Goal: Task Accomplishment & Management: Manage account settings

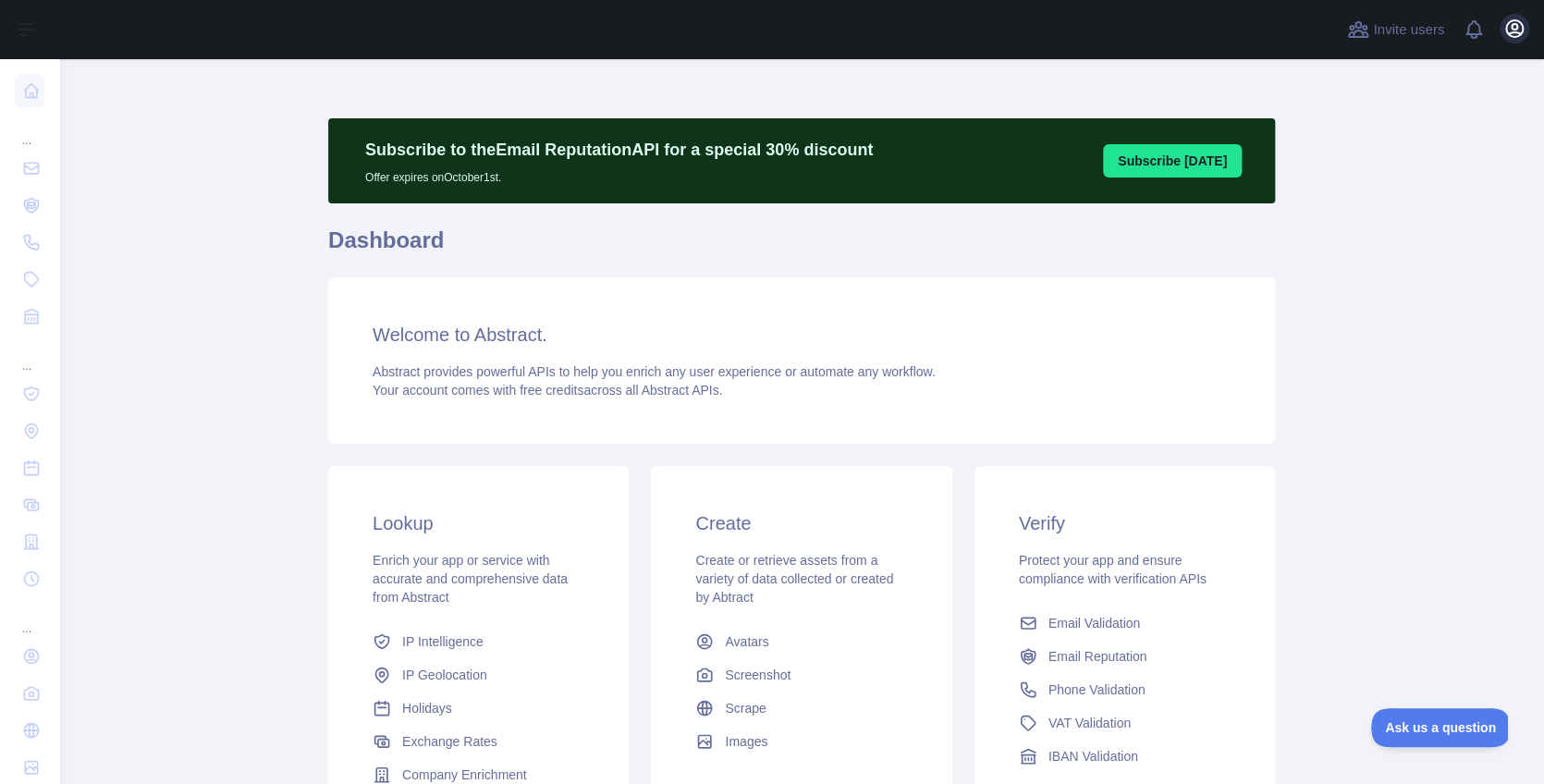
click at [1517, 28] on icon "button" at bounding box center [1515, 28] width 17 height 17
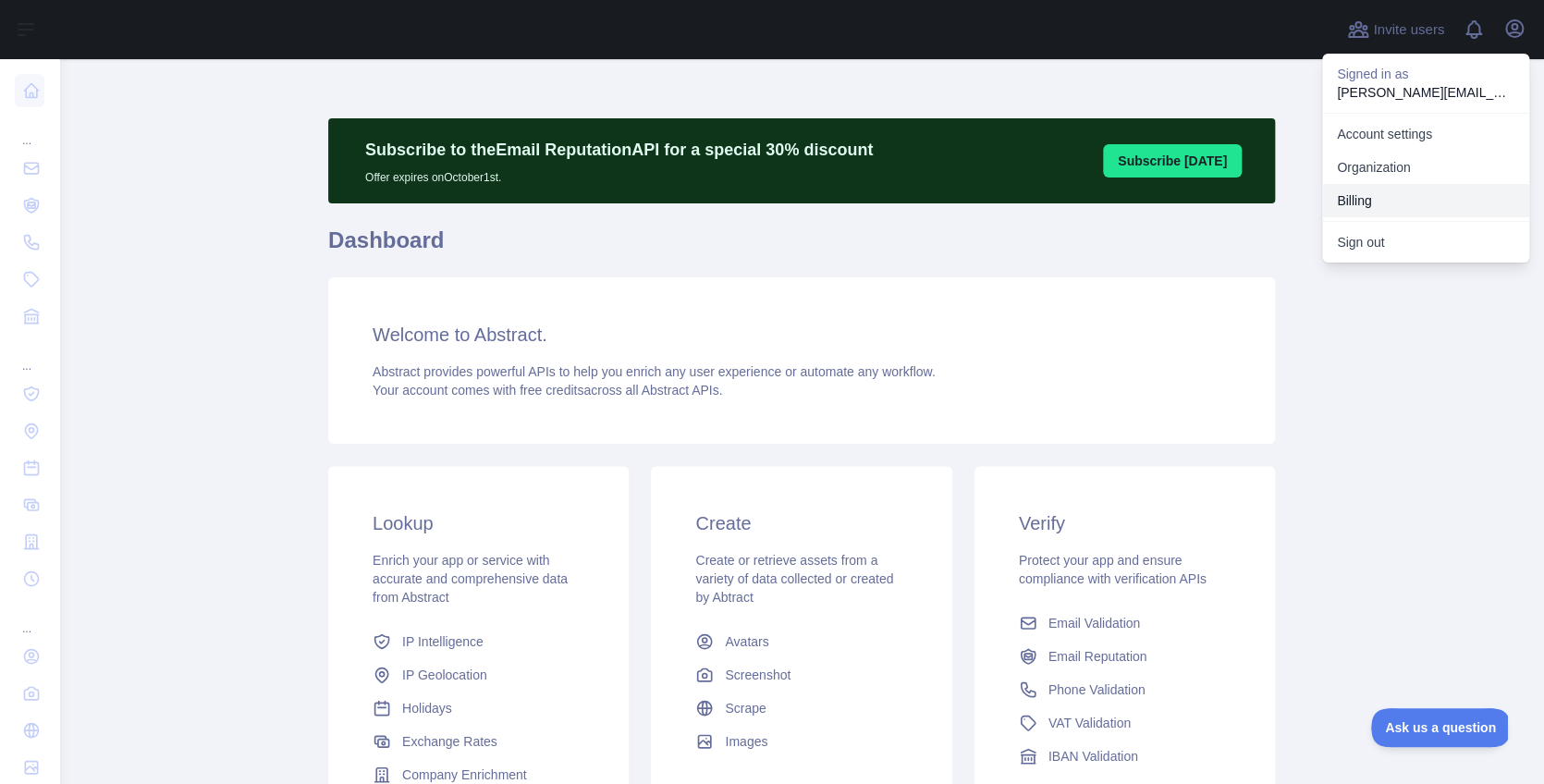
click at [1389, 189] on button "Billing" at bounding box center [1425, 201] width 207 height 33
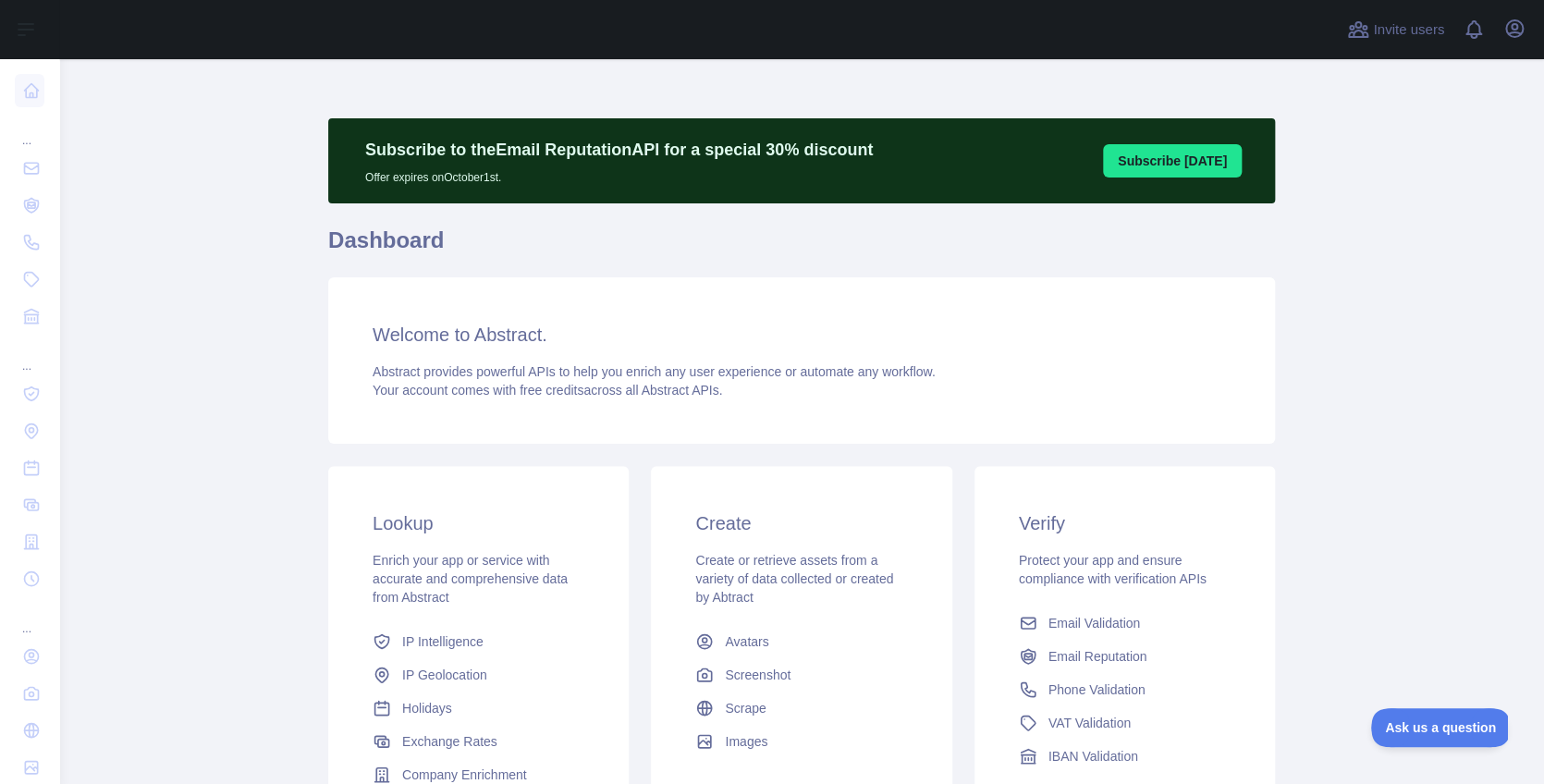
click at [1501, 38] on div "Open user menu" at bounding box center [1515, 29] width 29 height 32
click at [1507, 37] on icon "button" at bounding box center [1515, 28] width 23 height 23
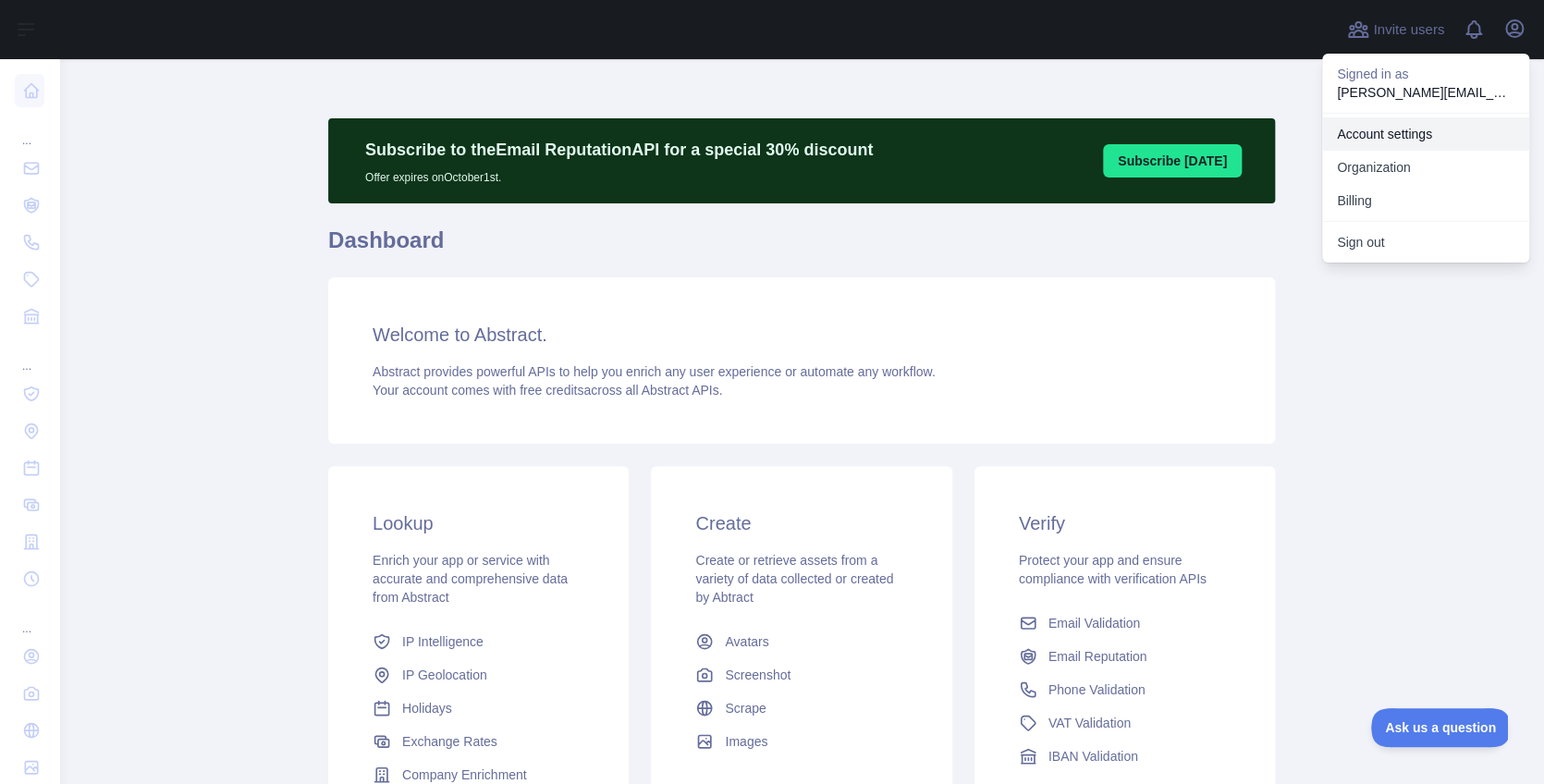
click at [1414, 135] on link "Account settings" at bounding box center [1425, 134] width 207 height 33
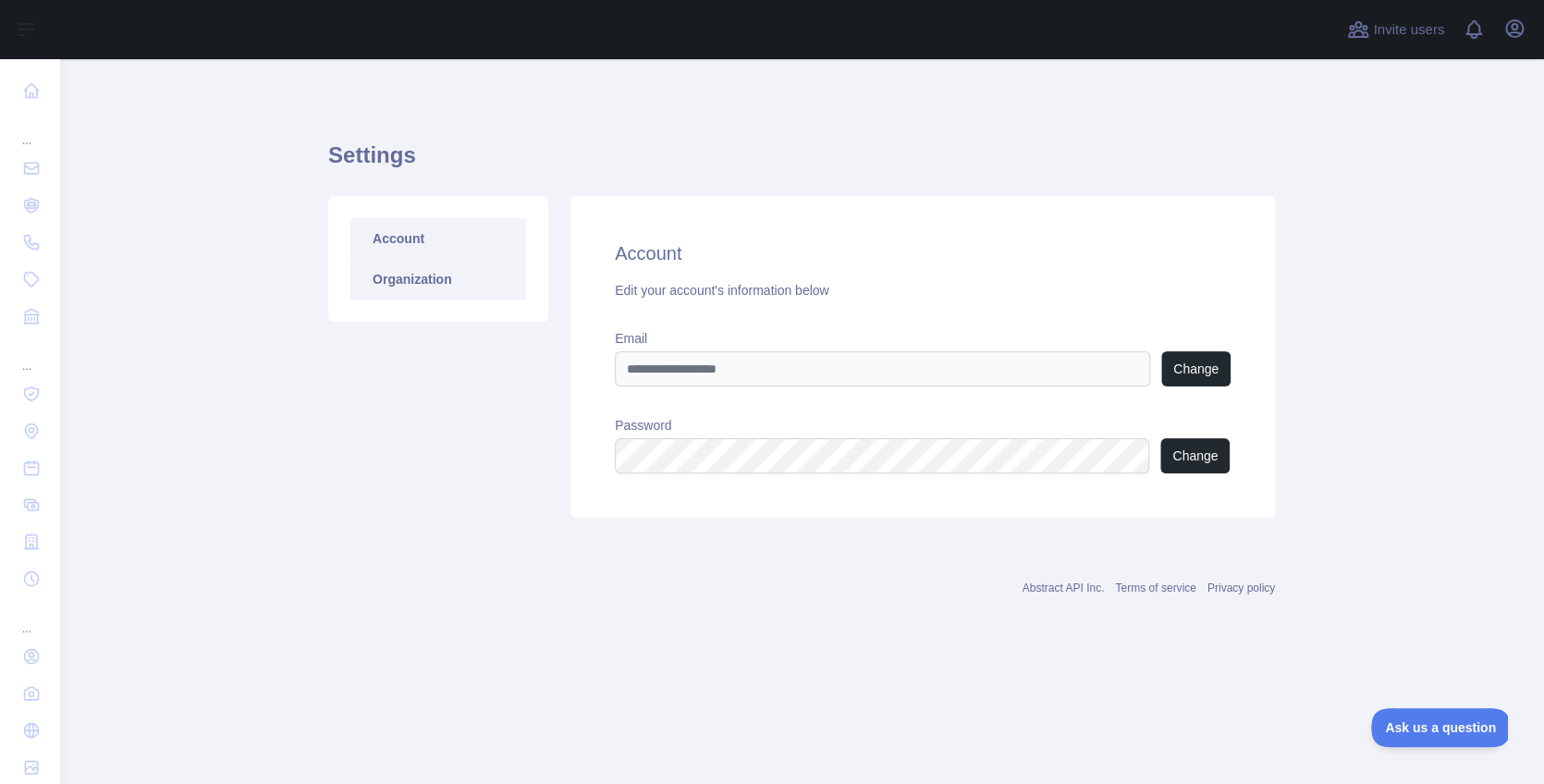
click at [468, 281] on link "Organization" at bounding box center [438, 279] width 175 height 41
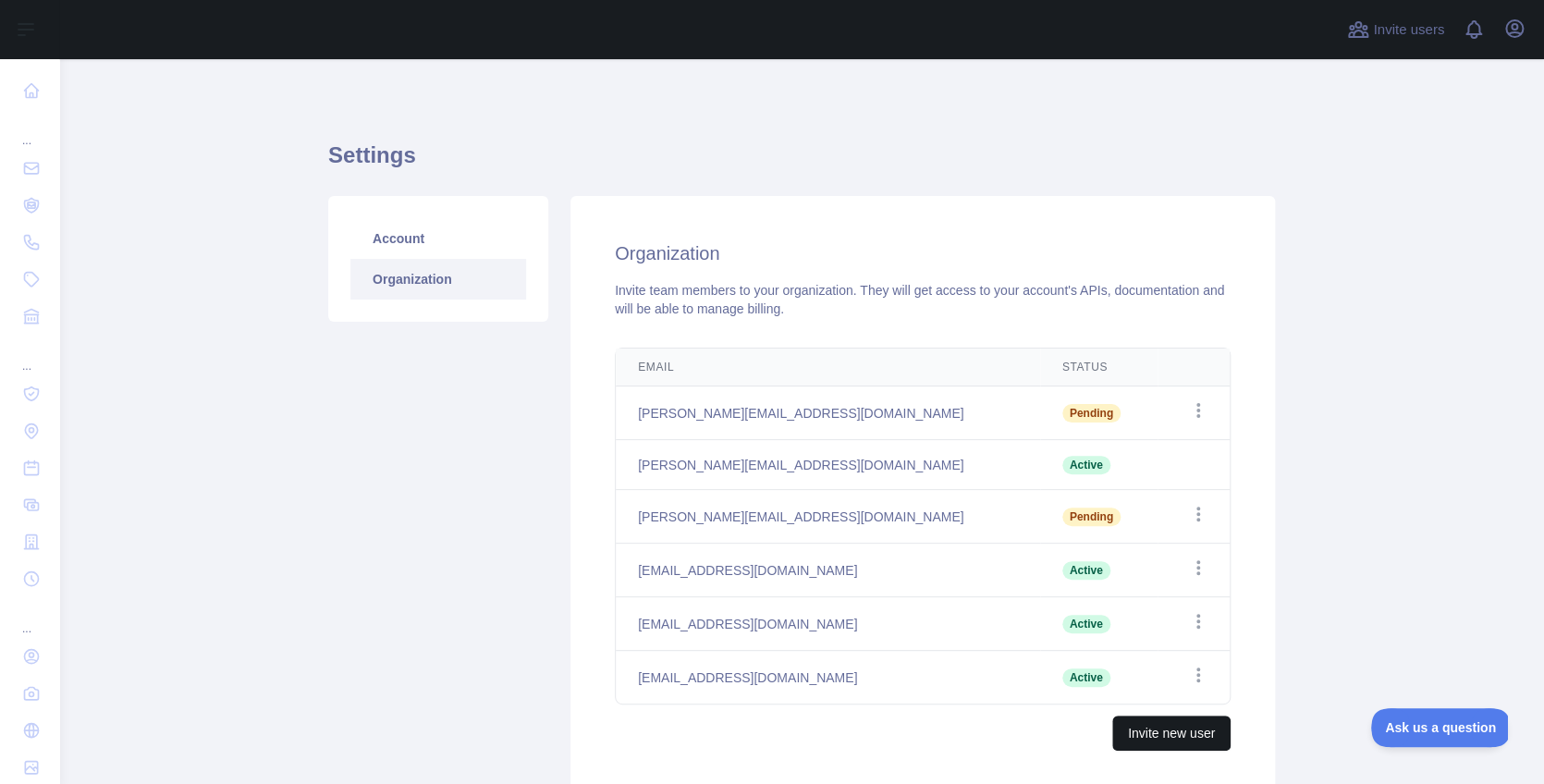
click at [1178, 739] on button "Invite new user" at bounding box center [1171, 733] width 119 height 35
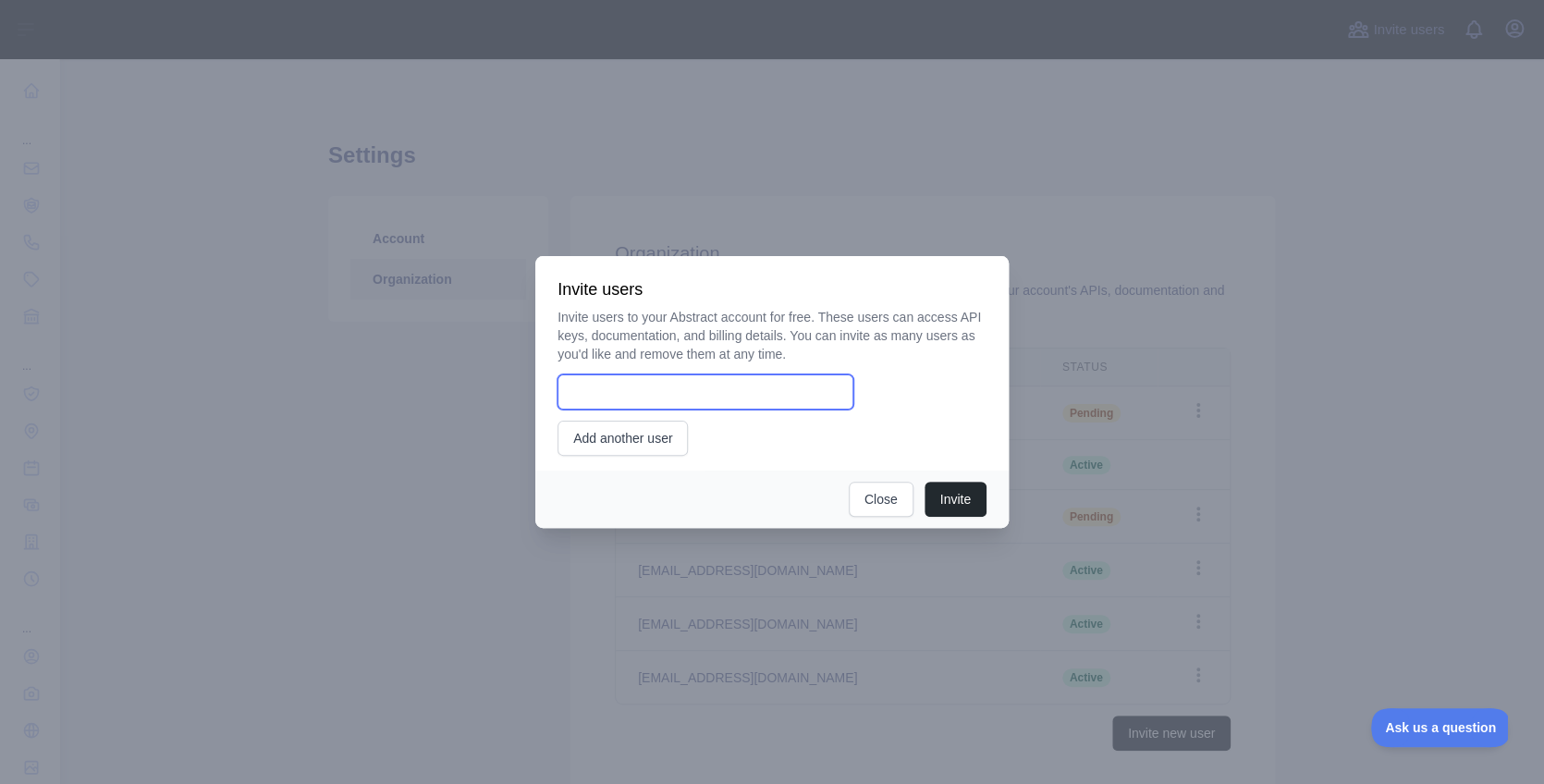
click at [752, 388] on input "email" at bounding box center [706, 392] width 296 height 35
type input "**********"
click at [966, 493] on button "Invite" at bounding box center [955, 499] width 62 height 35
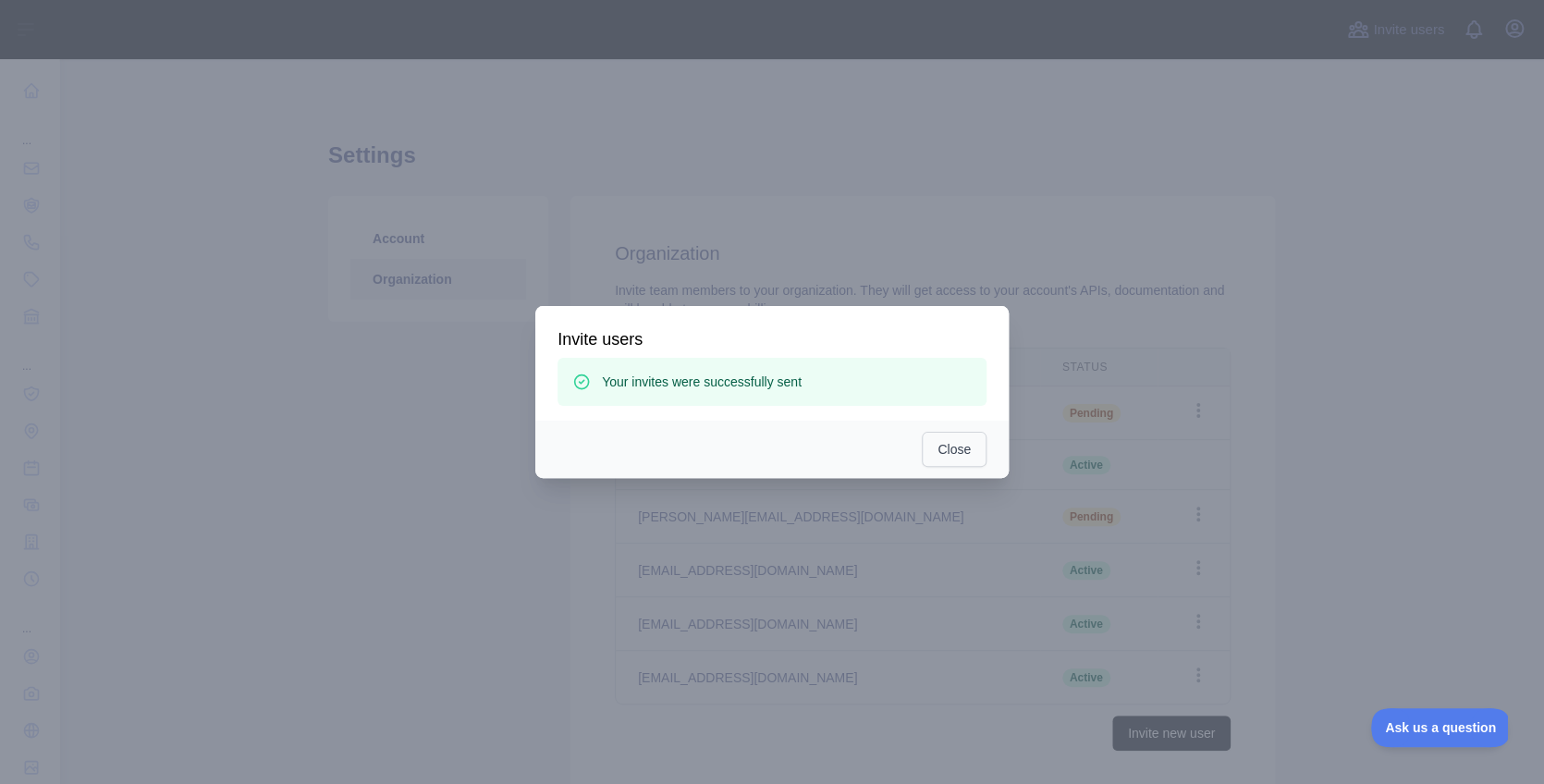
click at [939, 451] on button "Close" at bounding box center [955, 450] width 65 height 35
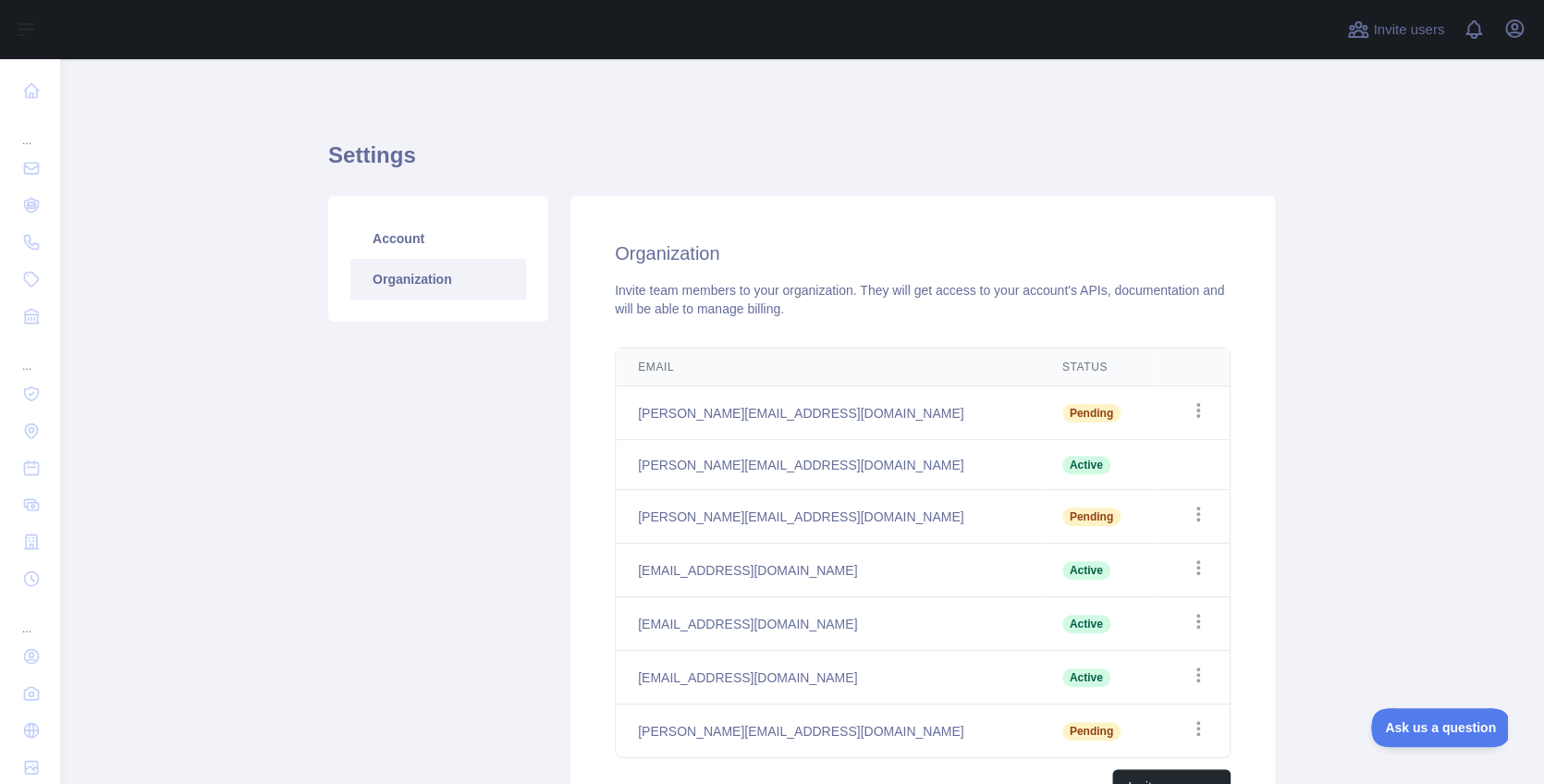
click at [1205, 573] on td "Open options" at bounding box center [1194, 570] width 73 height 54
click at [1200, 569] on icon "button" at bounding box center [1198, 567] width 19 height 19
click at [1142, 609] on button "Remove user" at bounding box center [1104, 605] width 207 height 33
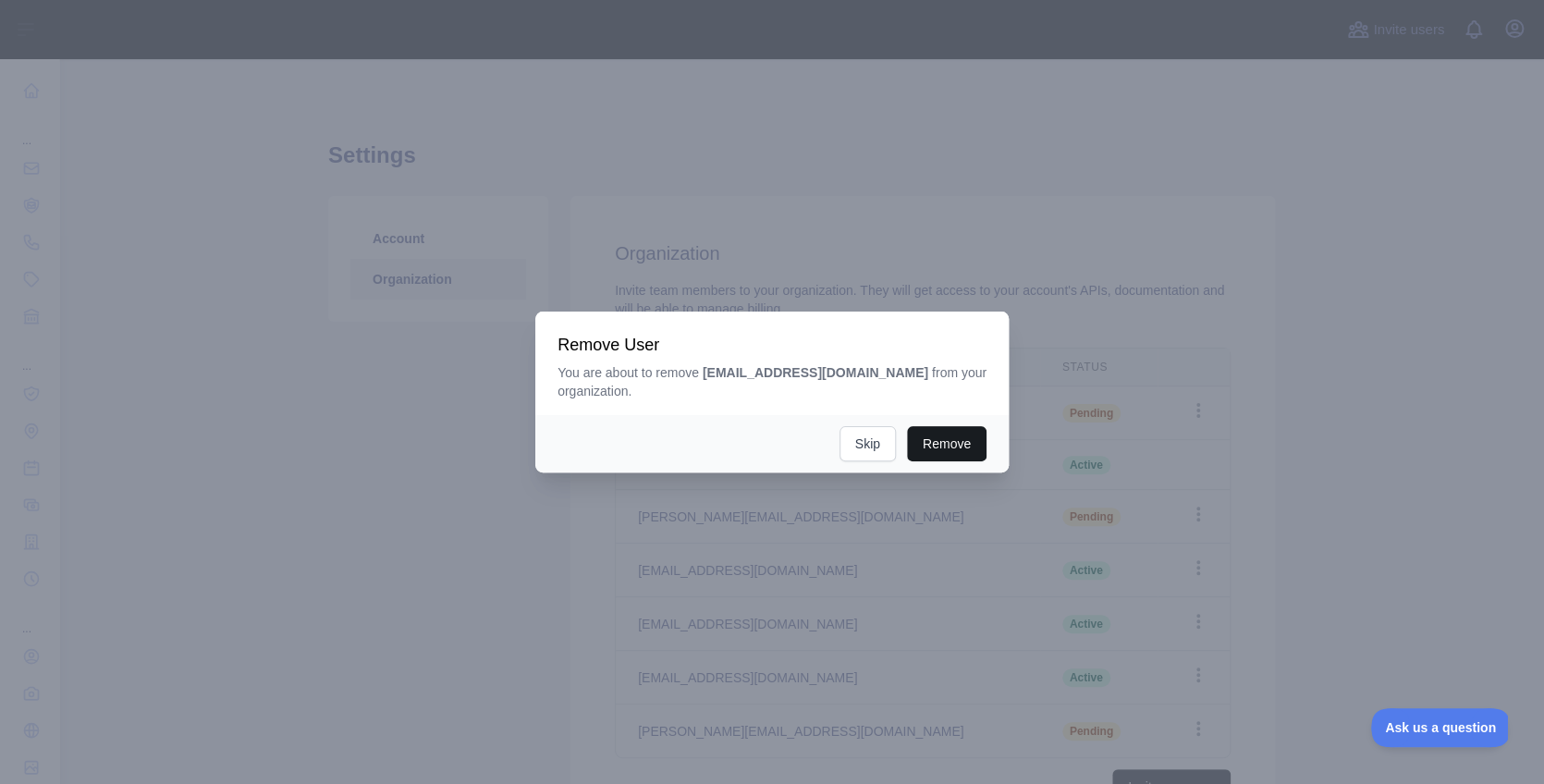
click at [948, 426] on button "Remove" at bounding box center [946, 444] width 79 height 35
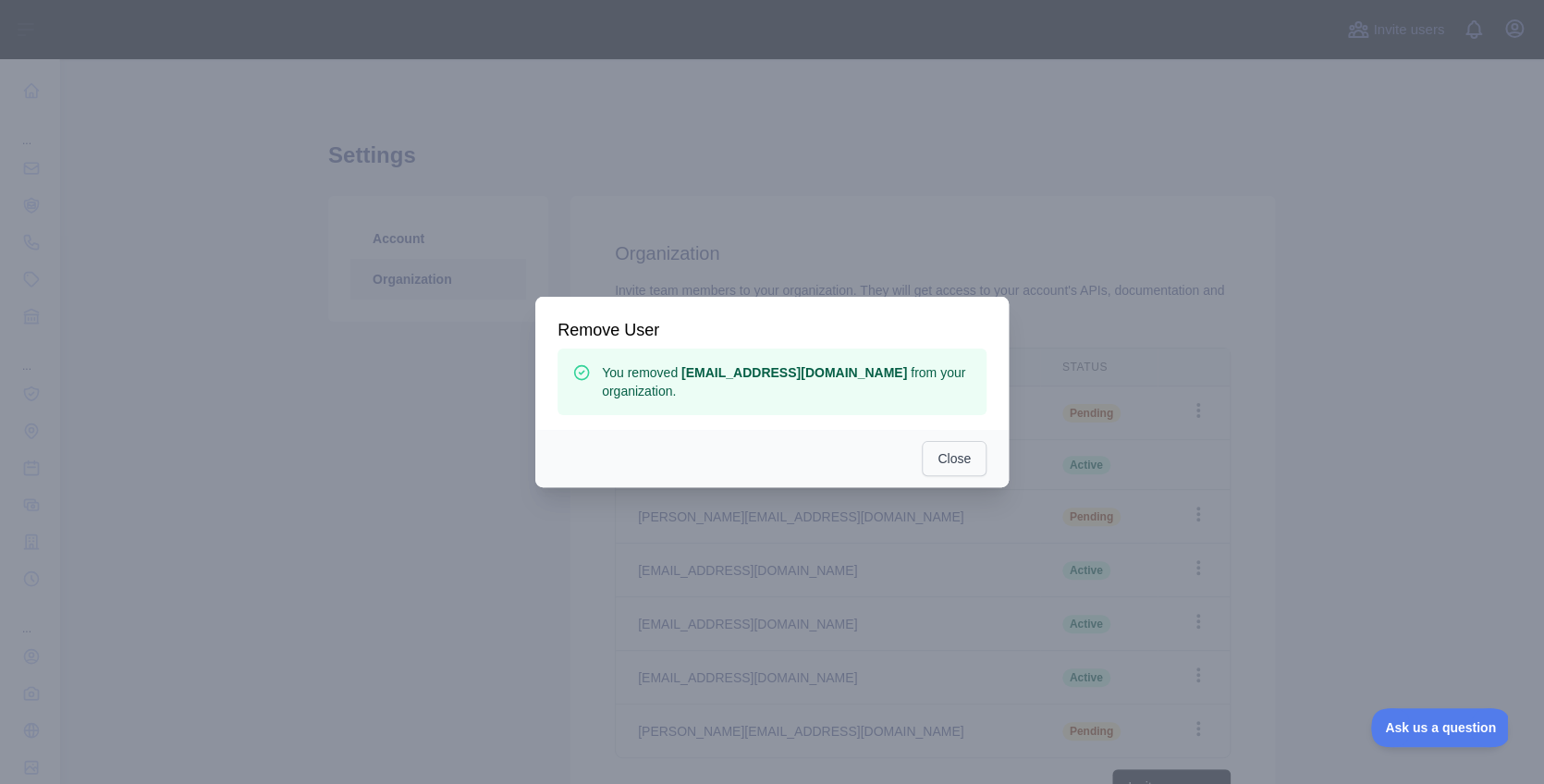
click at [949, 443] on button "Close" at bounding box center [955, 459] width 65 height 35
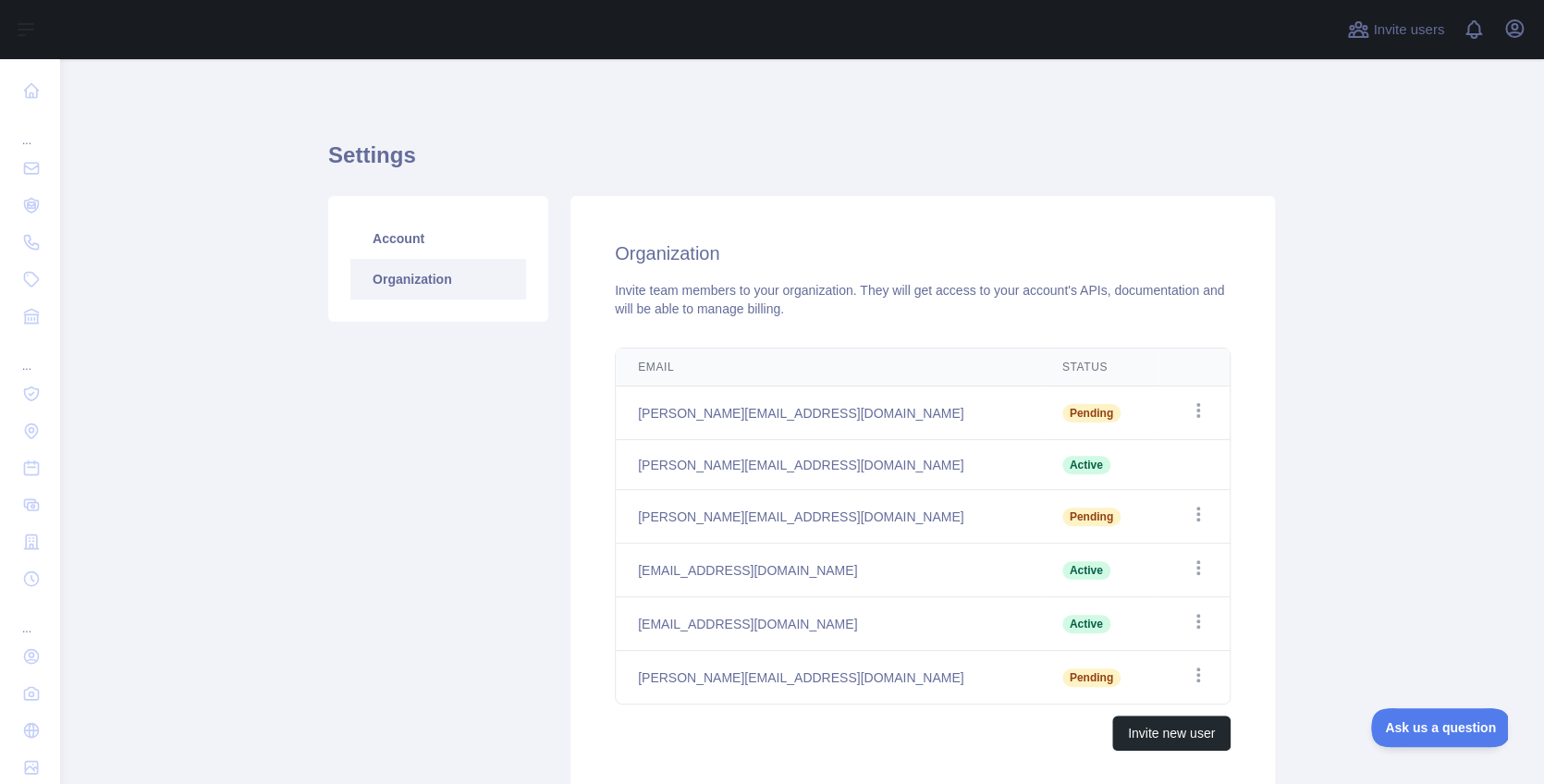
click at [1211, 510] on td "Open options" at bounding box center [1194, 516] width 73 height 54
click at [1189, 510] on icon "button" at bounding box center [1198, 514] width 19 height 19
click at [1129, 582] on button "Cancel Invite" at bounding box center [1104, 592] width 207 height 33
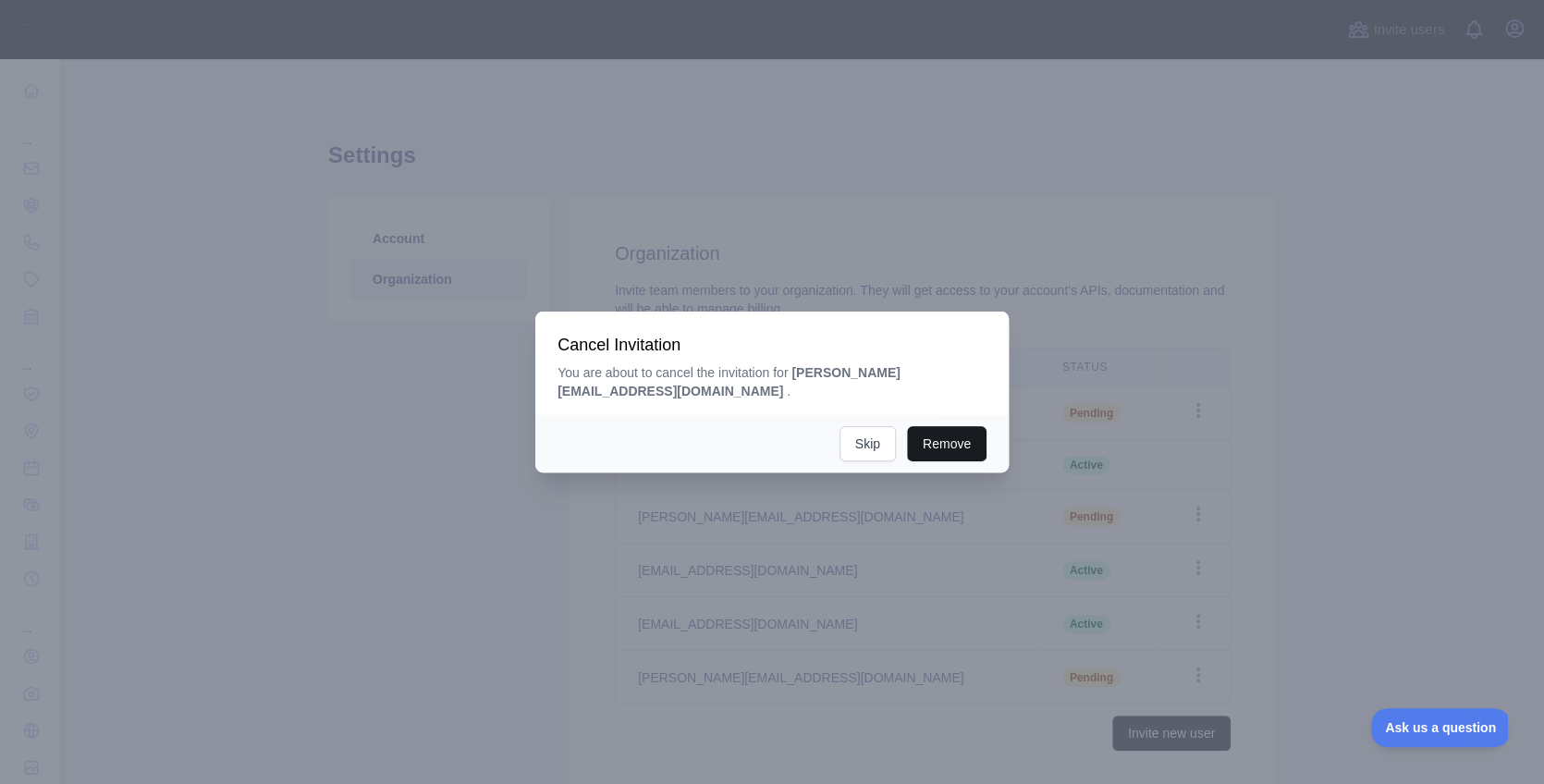
click at [971, 426] on button "Remove" at bounding box center [946, 444] width 79 height 35
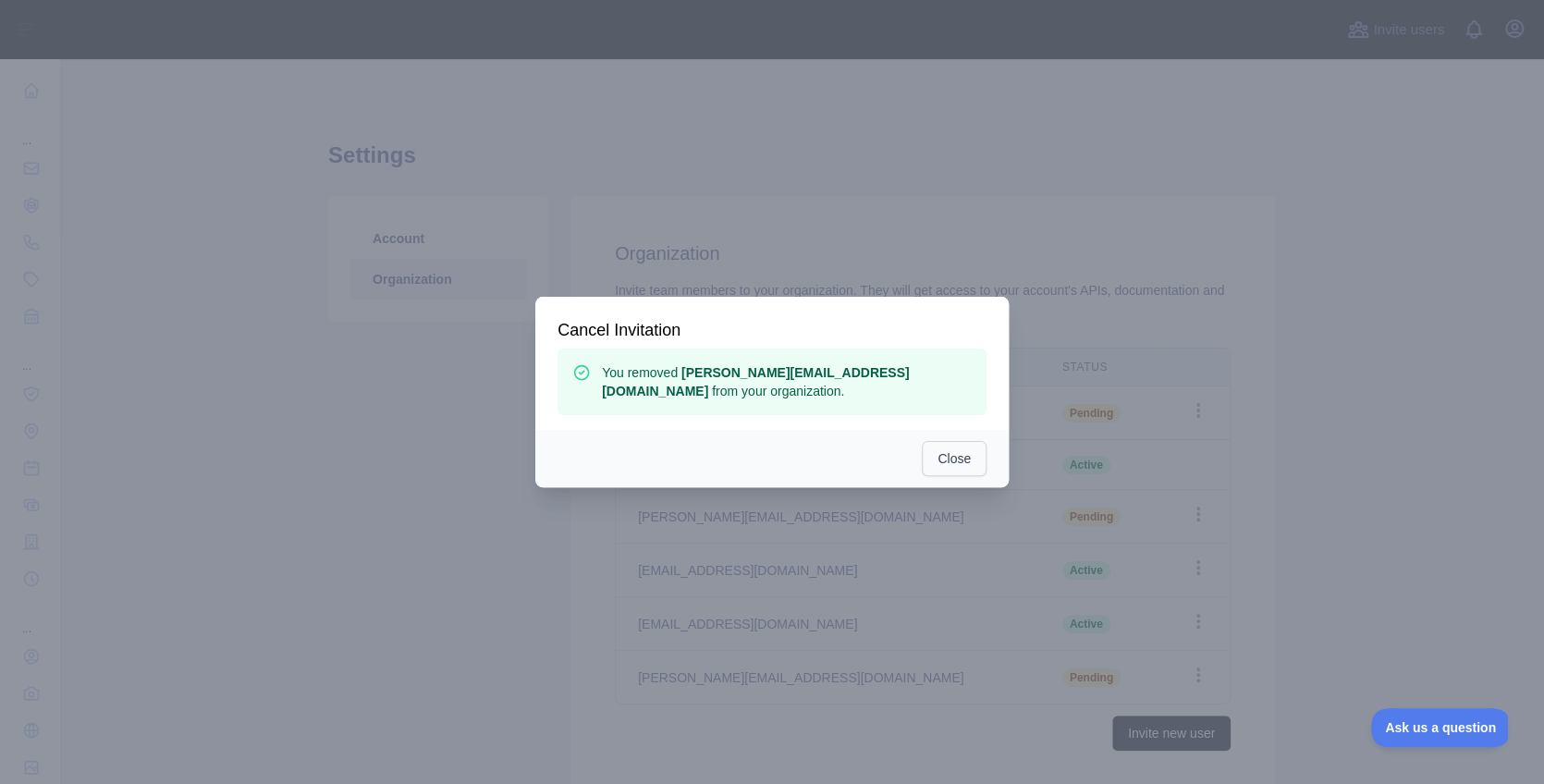
click at [930, 447] on button "Close" at bounding box center [955, 459] width 65 height 35
